Goal: Information Seeking & Learning: Learn about a topic

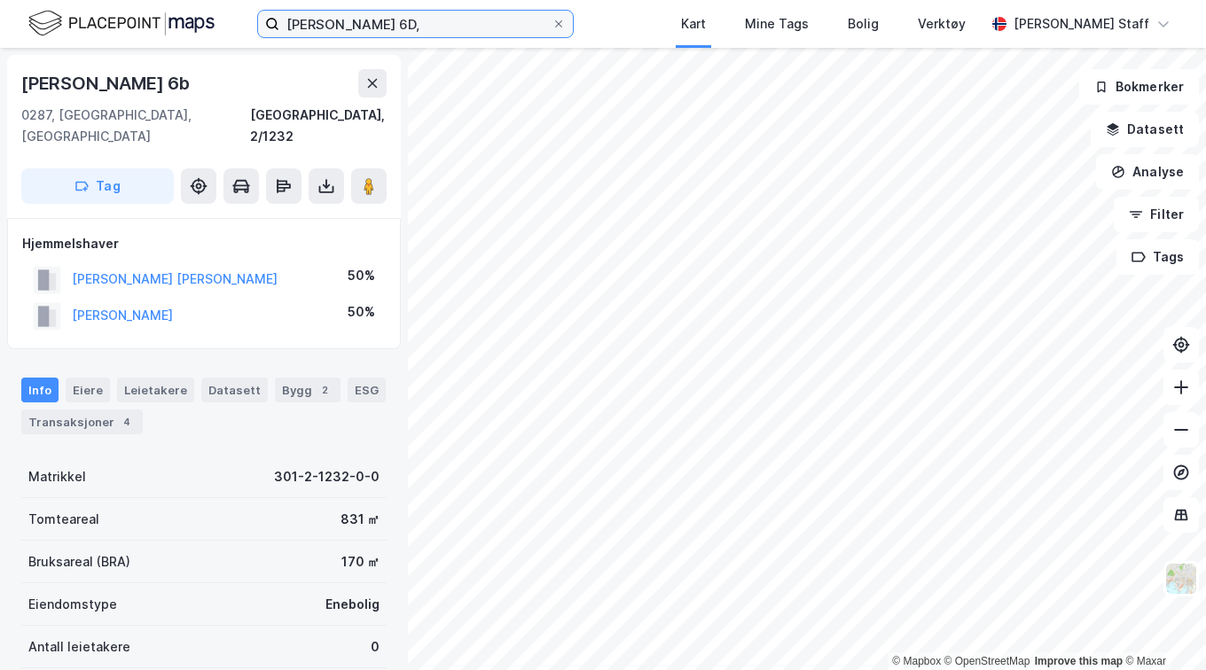
click at [488, 23] on input "[PERSON_NAME] 6D," at bounding box center [415, 24] width 272 height 27
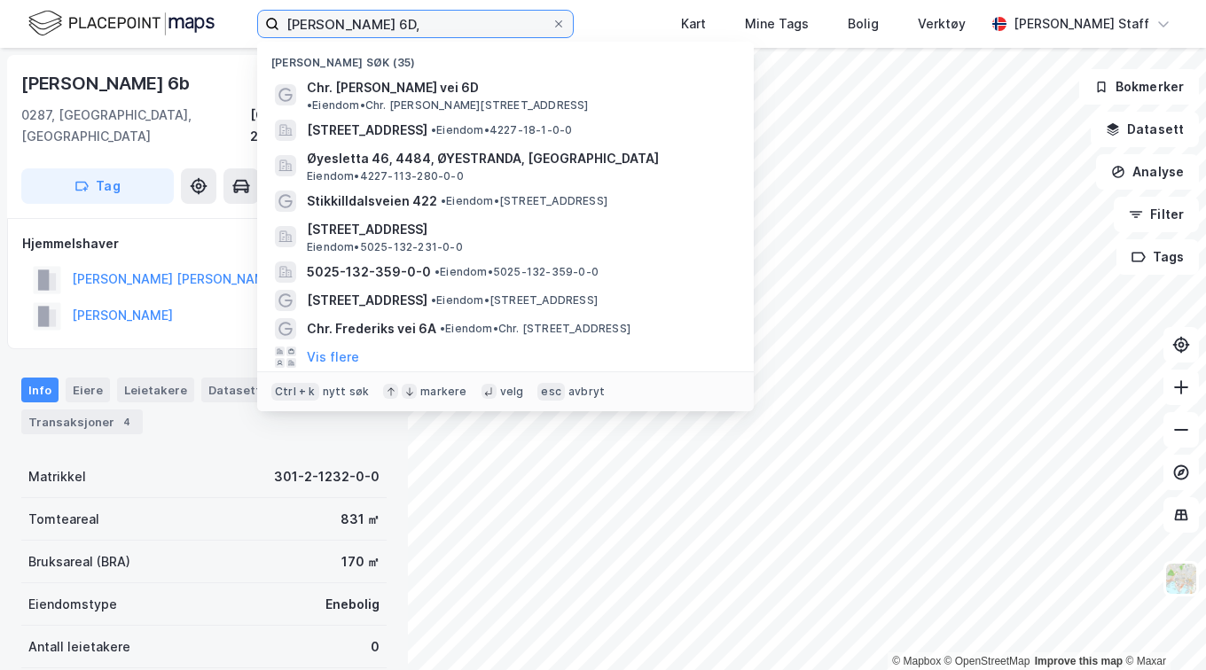
click at [488, 23] on input "[PERSON_NAME] 6D," at bounding box center [415, 24] width 272 height 27
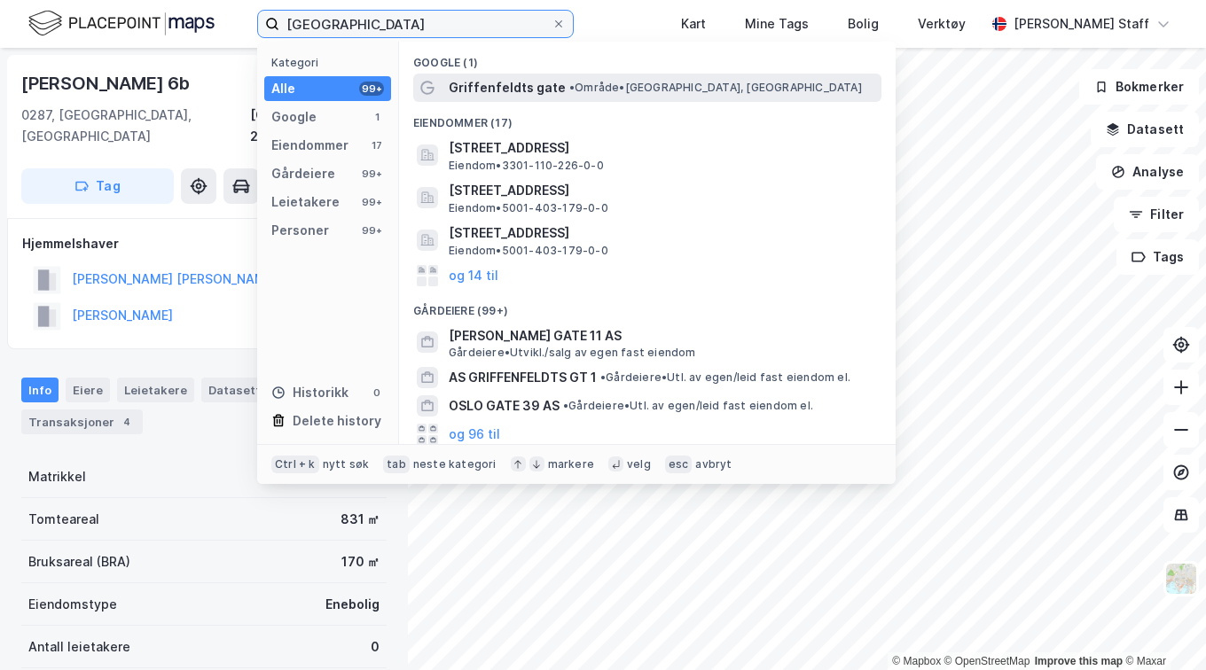
type input "[GEOGRAPHIC_DATA]"
click at [606, 96] on div "Griffenfeldts gate • Område • [GEOGRAPHIC_DATA], [GEOGRAPHIC_DATA]" at bounding box center [663, 87] width 429 height 21
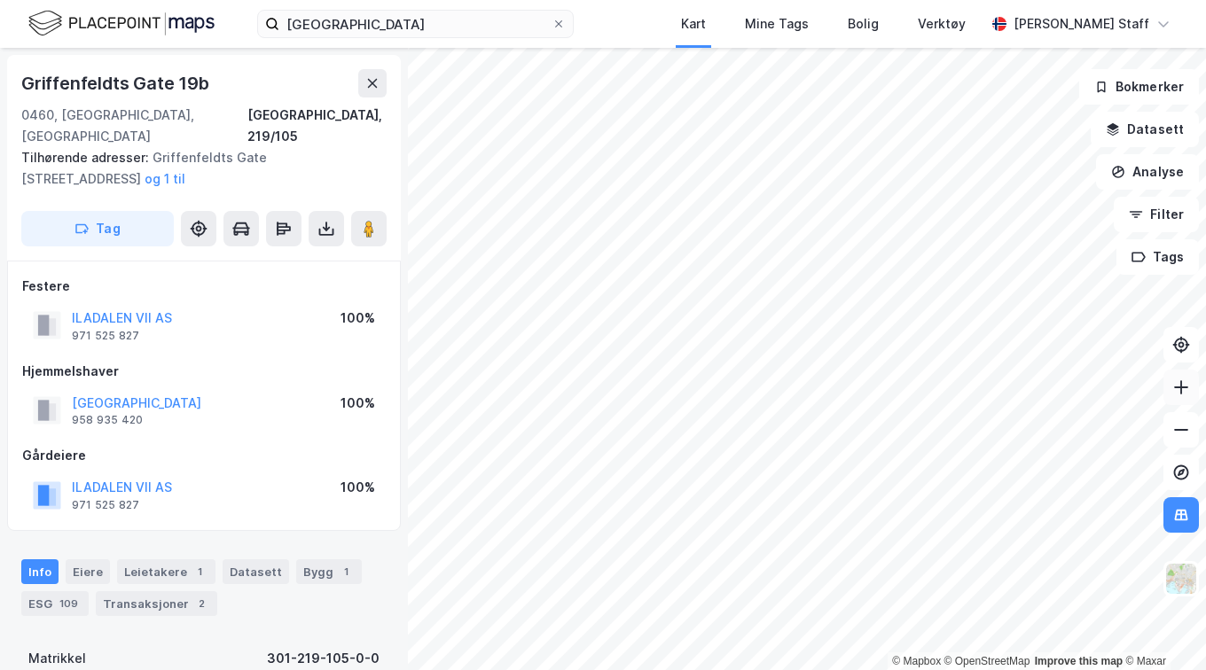
click at [1184, 394] on icon at bounding box center [1181, 388] width 18 height 18
